Goal: Use online tool/utility: Utilize a website feature to perform a specific function

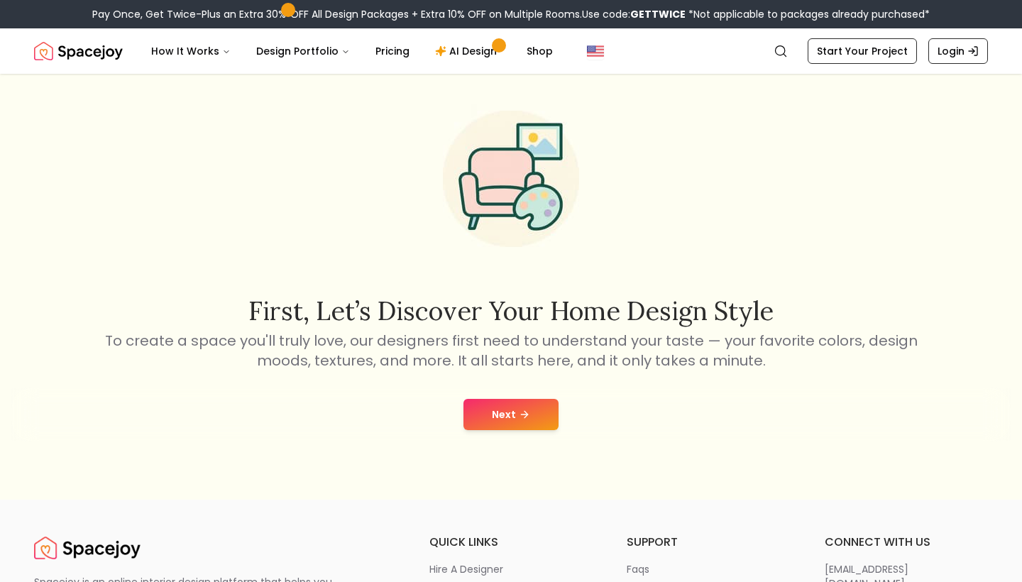
scroll to position [23, 0]
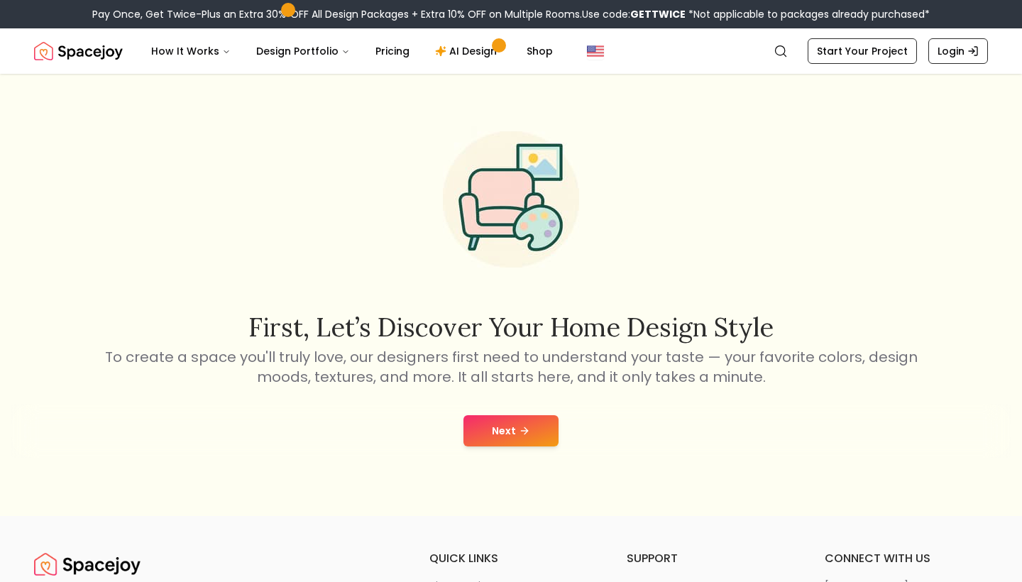
click at [535, 434] on button "Next" at bounding box center [510, 430] width 95 height 31
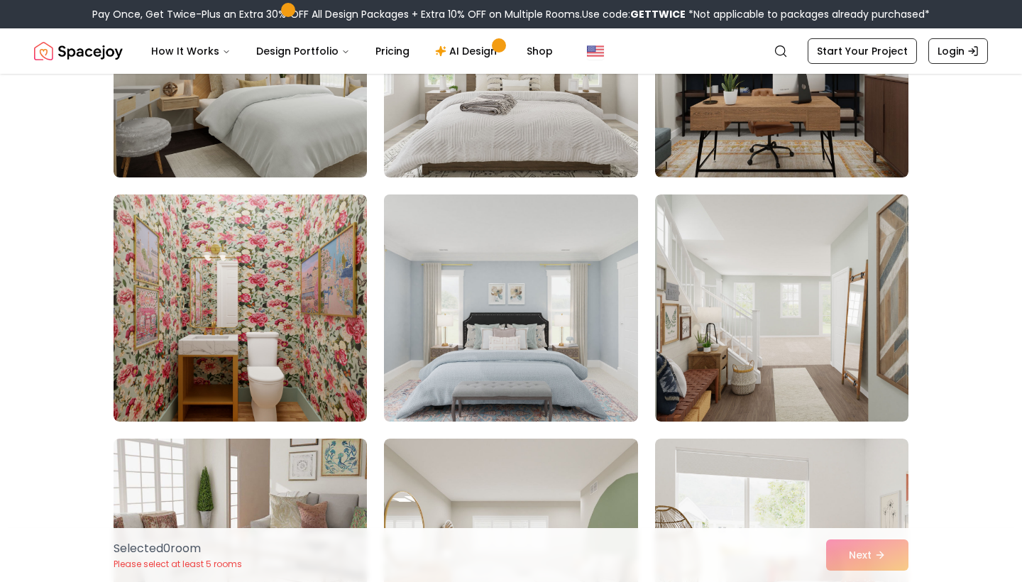
scroll to position [2457, 0]
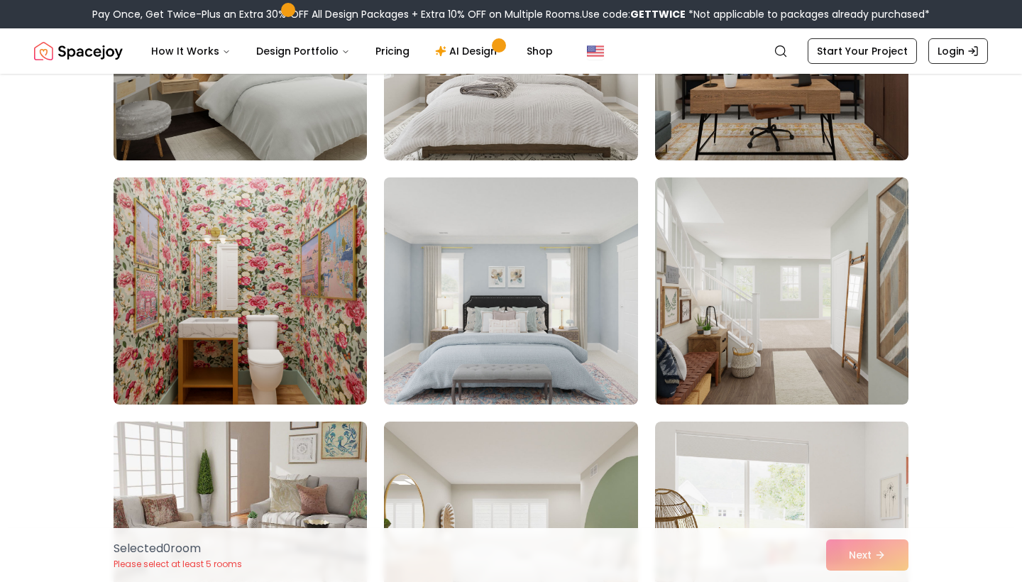
click at [546, 358] on img at bounding box center [511, 291] width 266 height 238
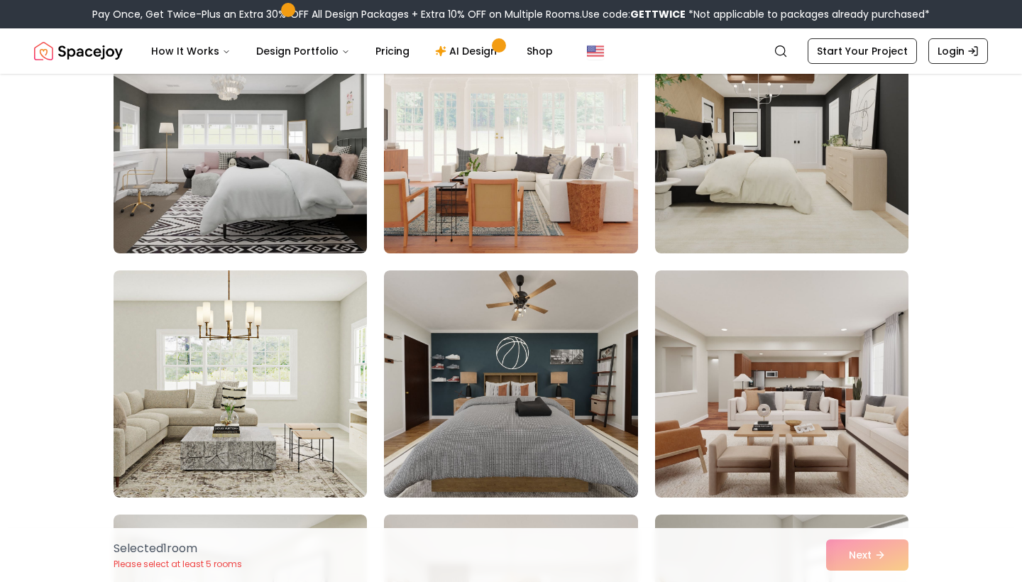
scroll to position [3594, 0]
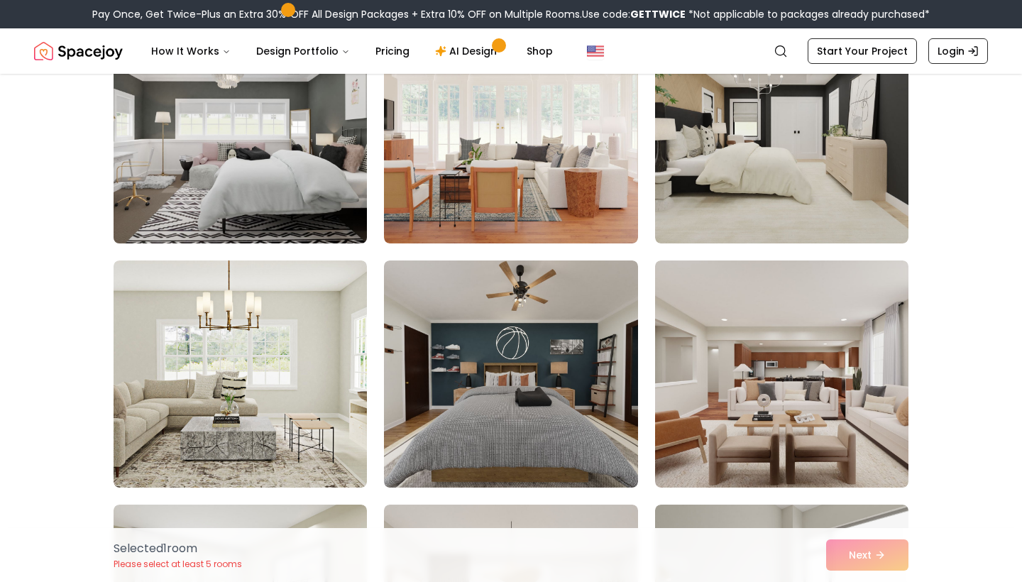
click at [244, 138] on img at bounding box center [240, 130] width 266 height 238
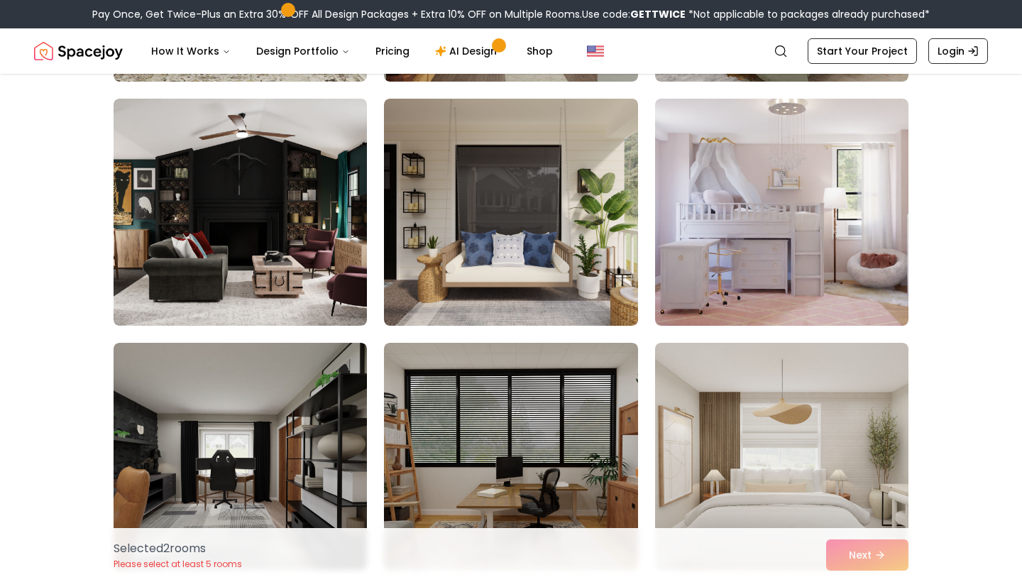
scroll to position [5021, 0]
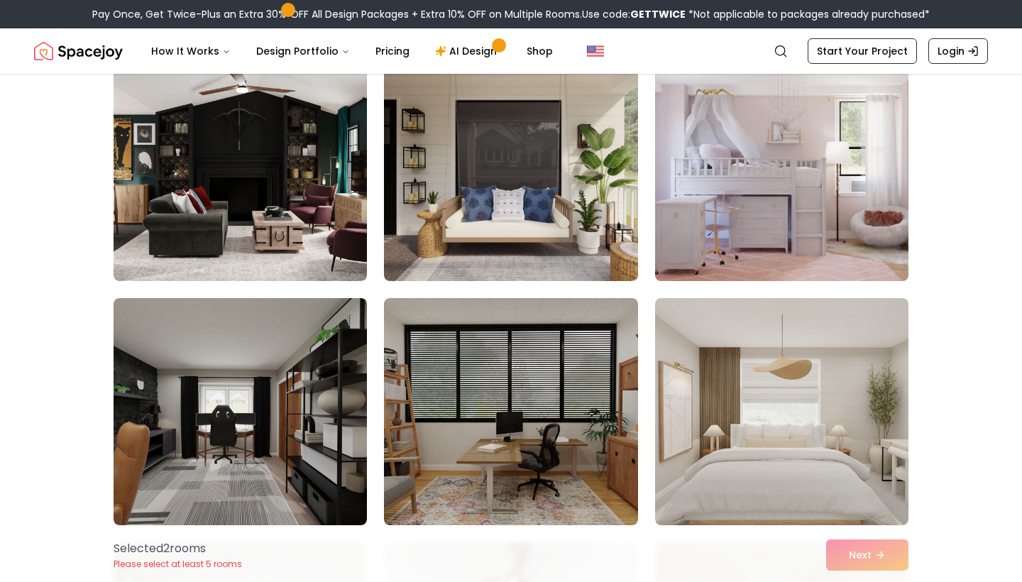
click at [752, 202] on img at bounding box center [782, 167] width 266 height 238
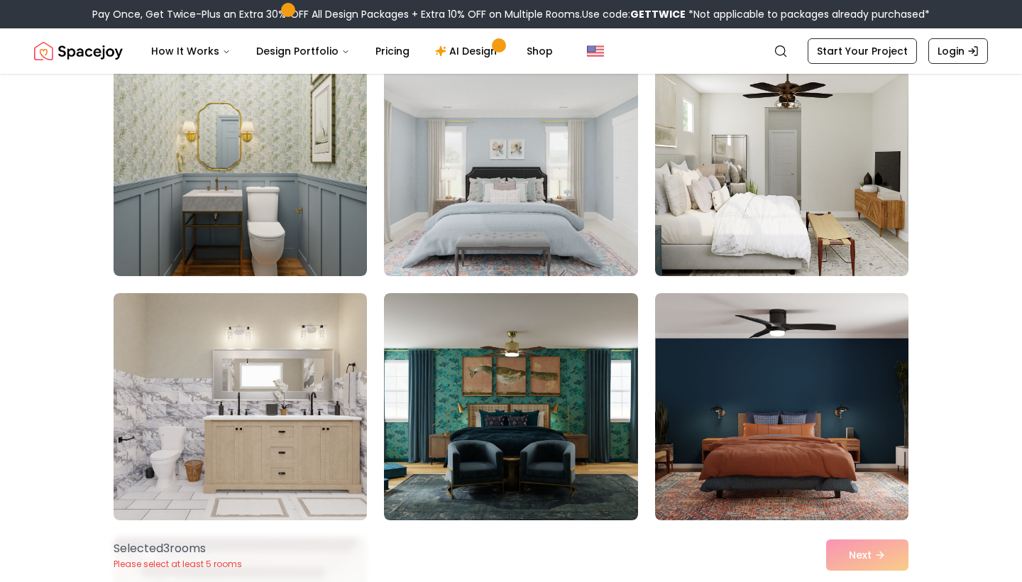
scroll to position [7709, 0]
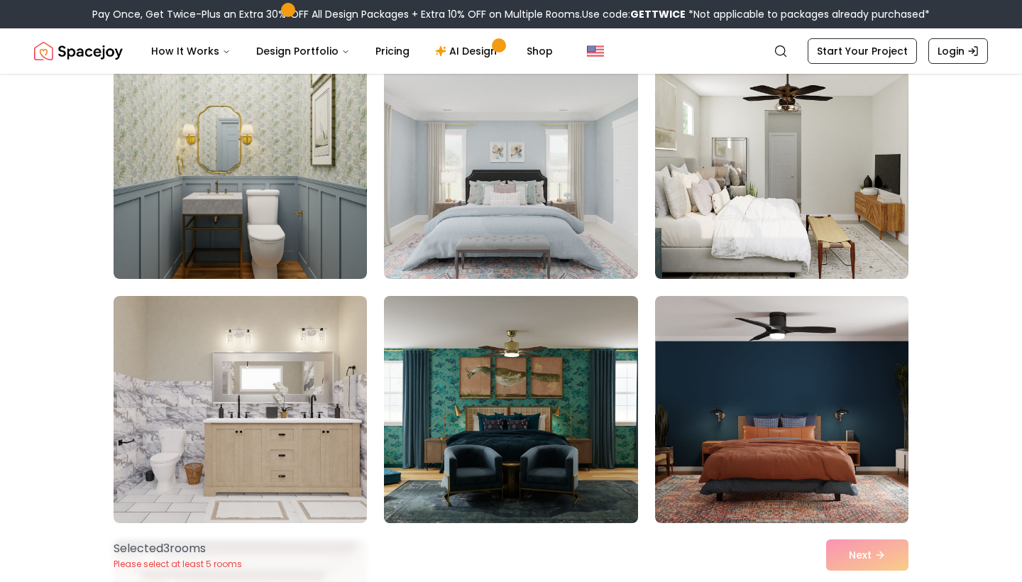
click at [485, 402] on img at bounding box center [511, 409] width 266 height 238
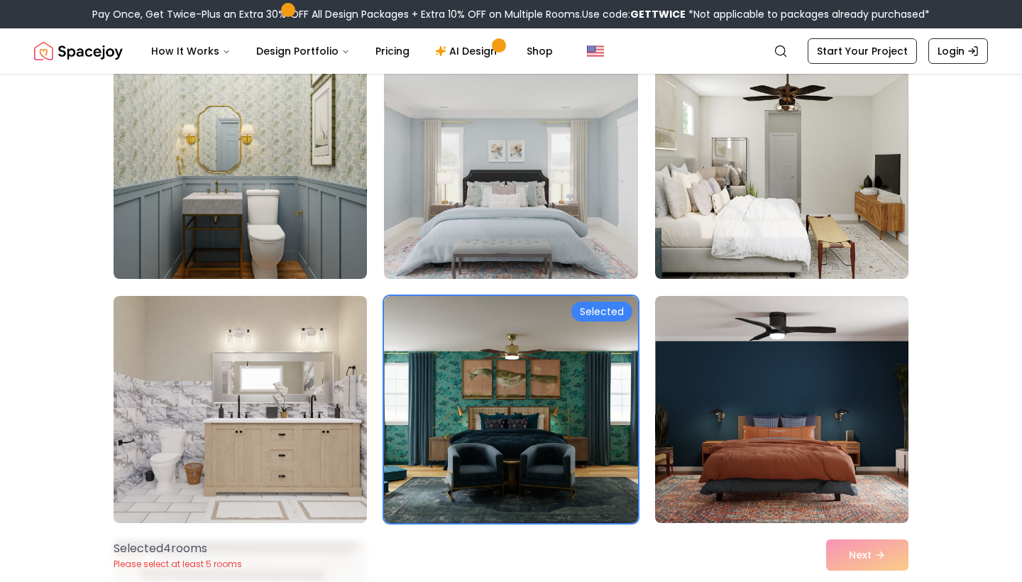
click at [557, 167] on img at bounding box center [511, 165] width 266 height 238
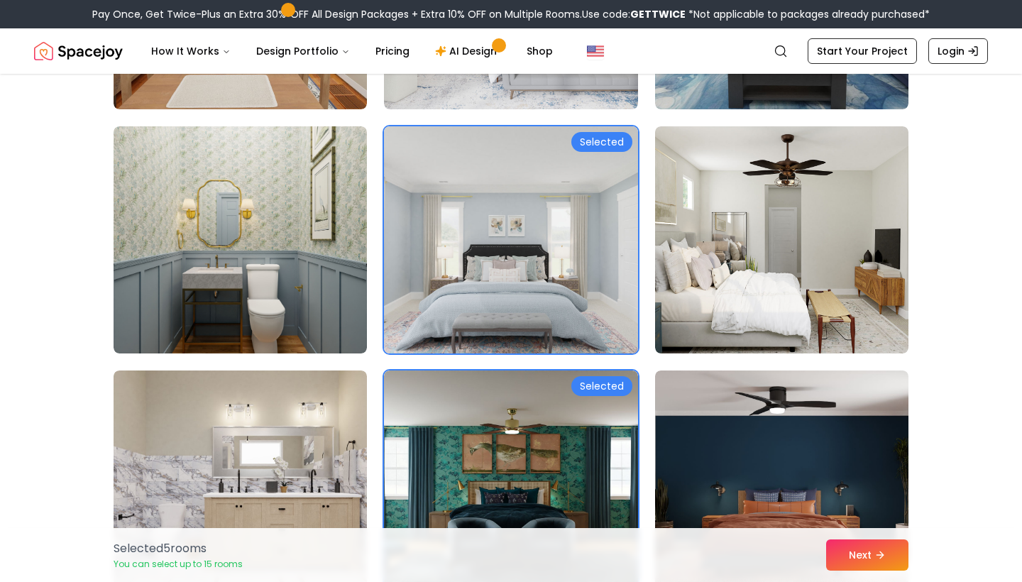
scroll to position [7632, 0]
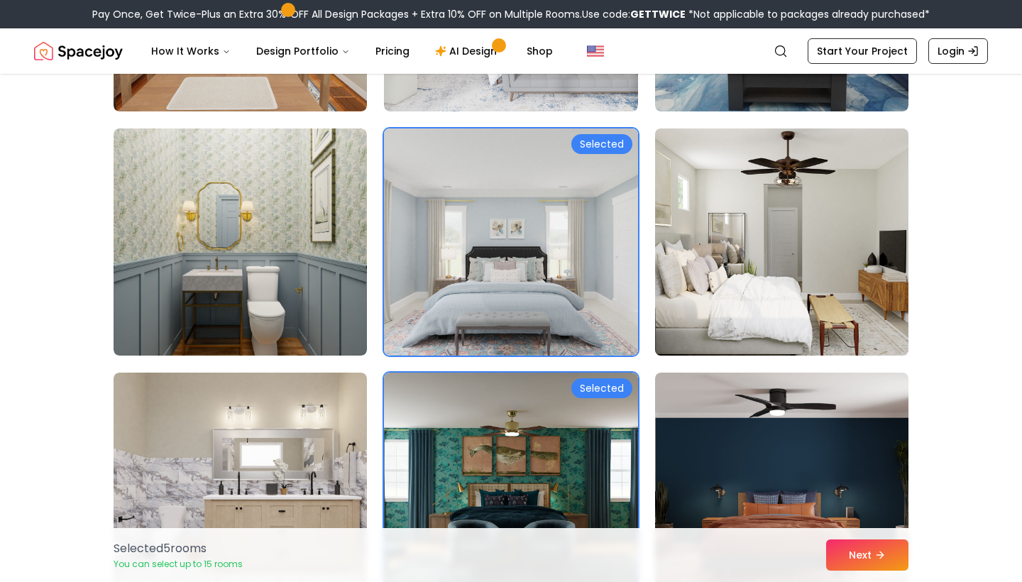
click at [744, 224] on img at bounding box center [782, 242] width 266 height 238
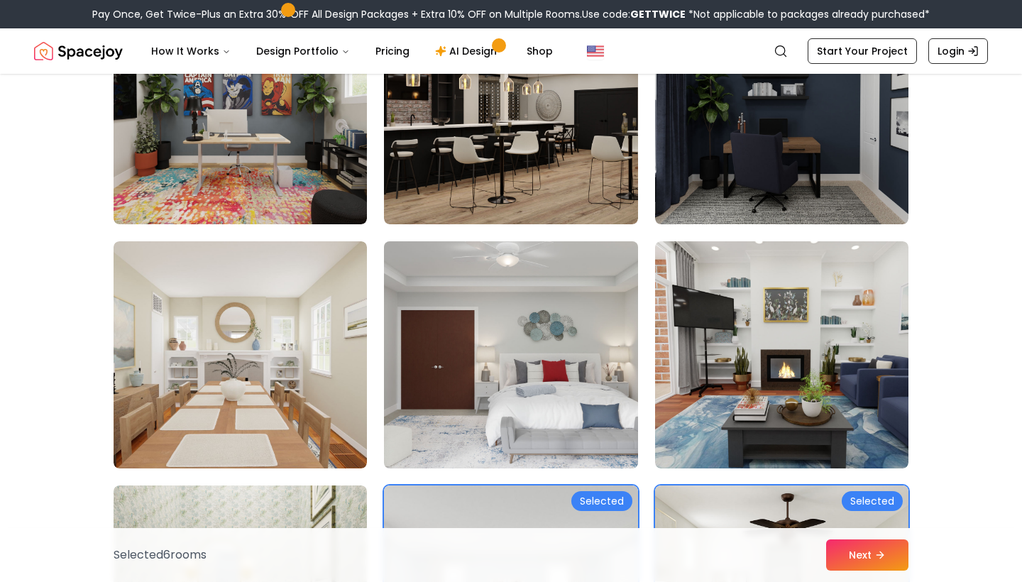
scroll to position [7274, 0]
click at [450, 331] on img at bounding box center [511, 355] width 266 height 238
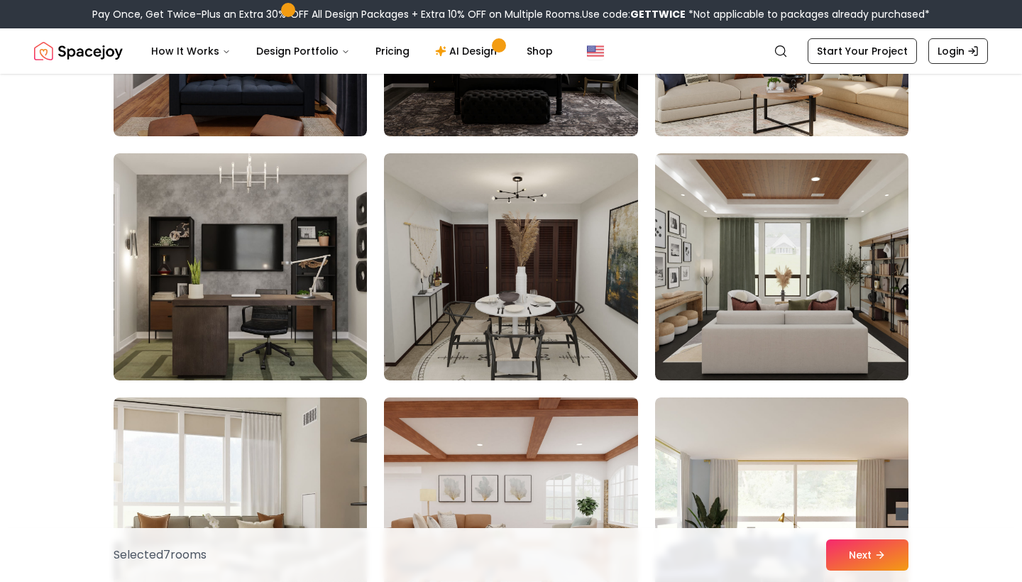
scroll to position [6370, 0]
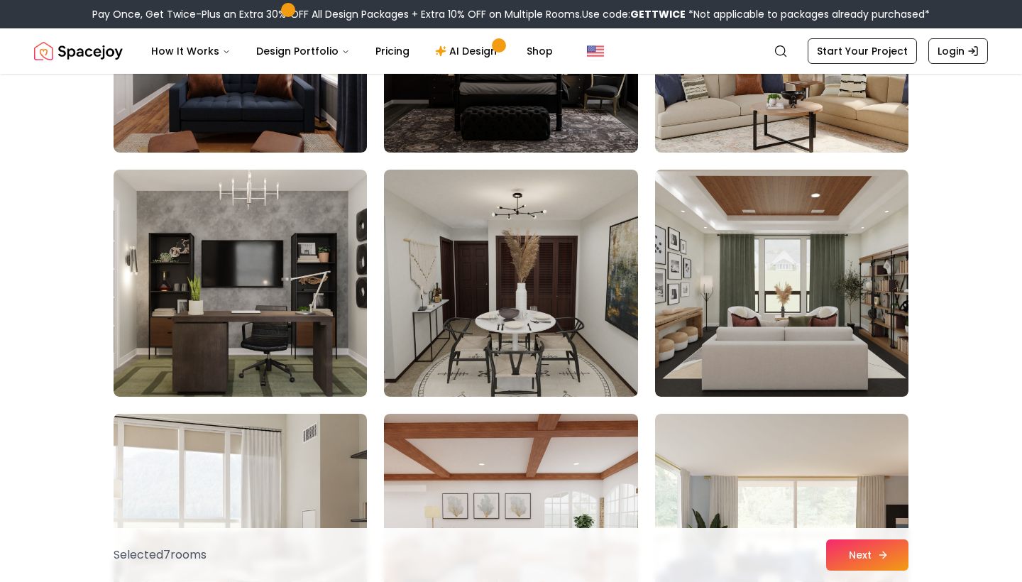
click at [863, 557] on button "Next" at bounding box center [867, 554] width 82 height 31
click at [891, 544] on button "Next" at bounding box center [867, 554] width 82 height 31
